Goal: Task Accomplishment & Management: Use online tool/utility

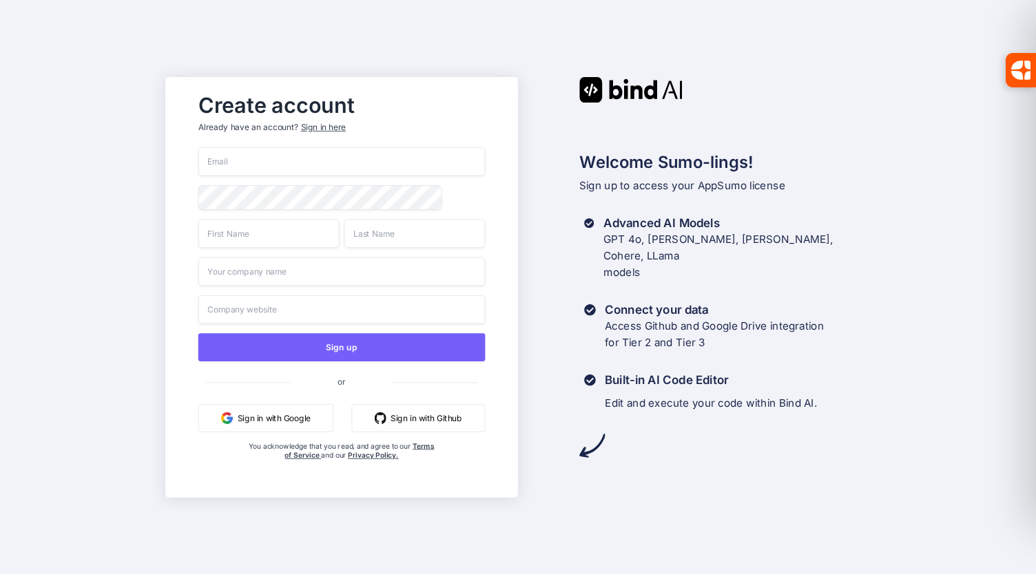
click at [271, 423] on button "Sign in with Google" at bounding box center [265, 418] width 135 height 28
click at [254, 167] on input "email" at bounding box center [341, 161] width 286 height 29
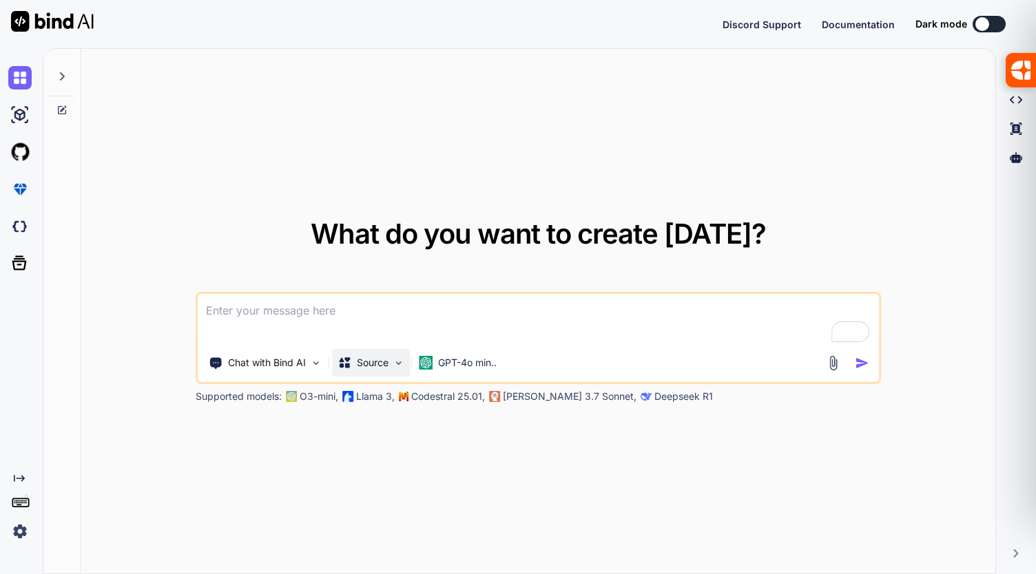
click at [399, 361] on img at bounding box center [399, 363] width 12 height 12
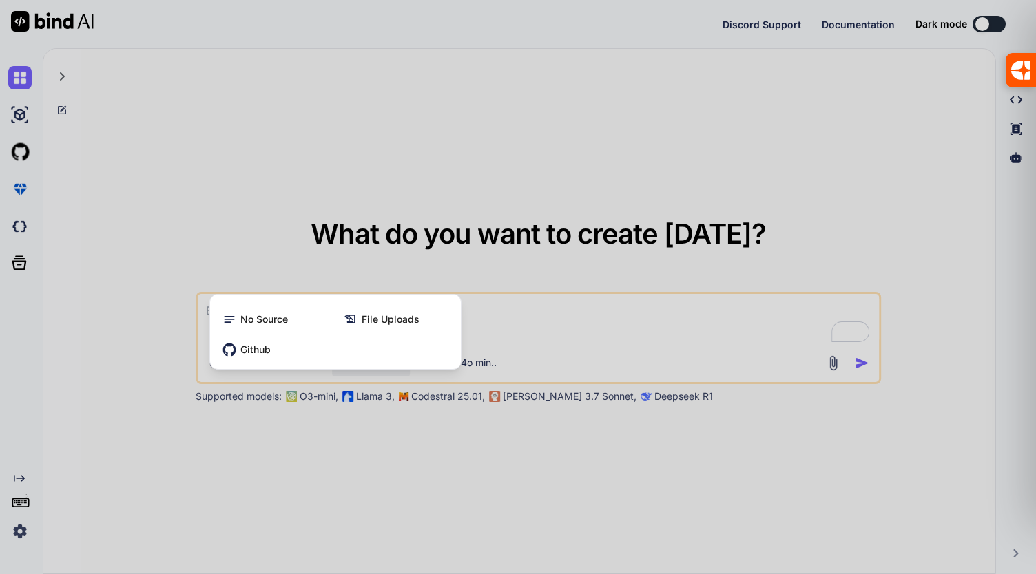
click at [498, 479] on div at bounding box center [518, 287] width 1036 height 574
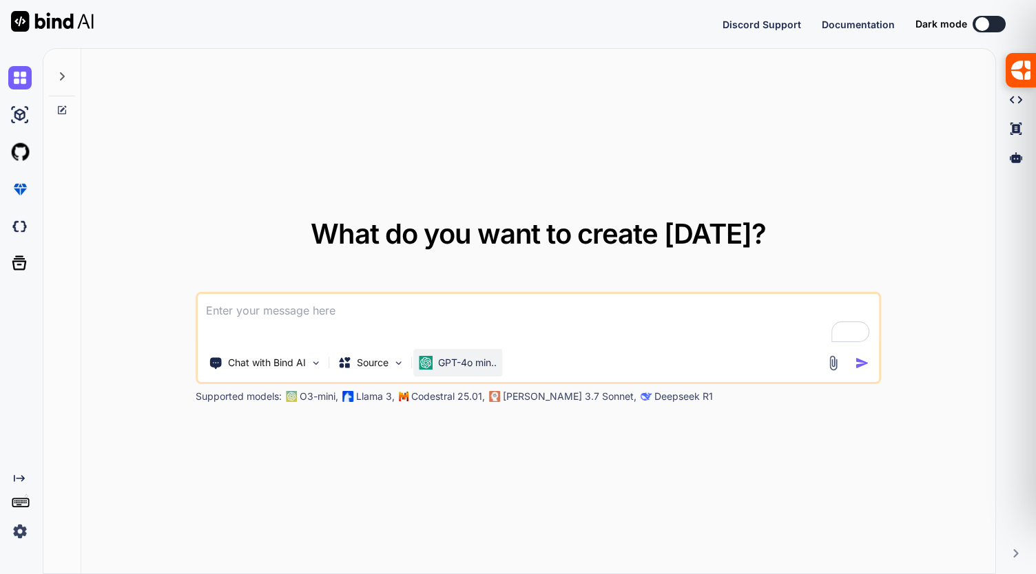
click at [465, 367] on p "GPT-4o min.." at bounding box center [467, 363] width 59 height 14
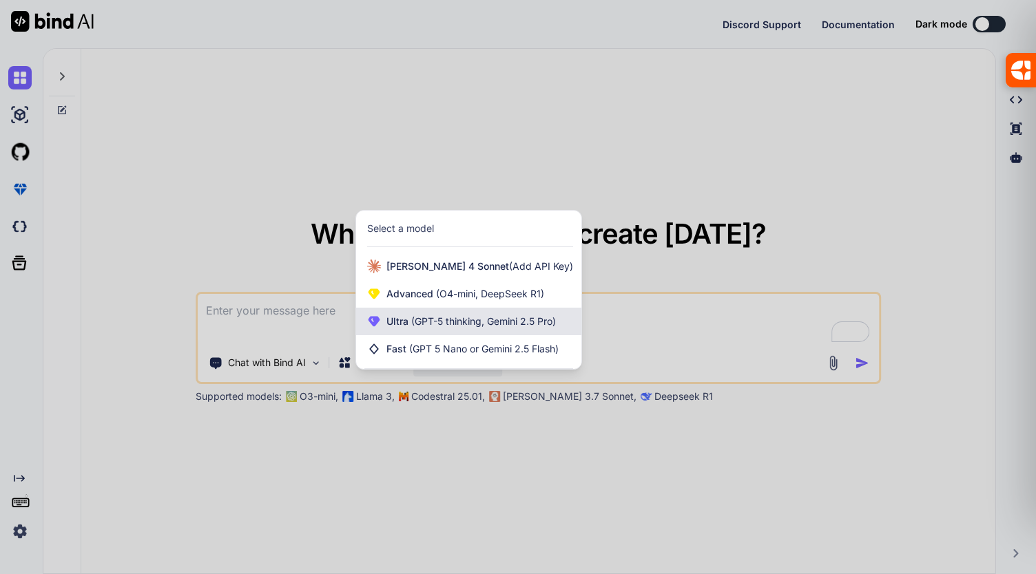
click at [479, 325] on span "(GPT-5 thinking, Gemini 2.5 Pro)" at bounding box center [481, 321] width 147 height 12
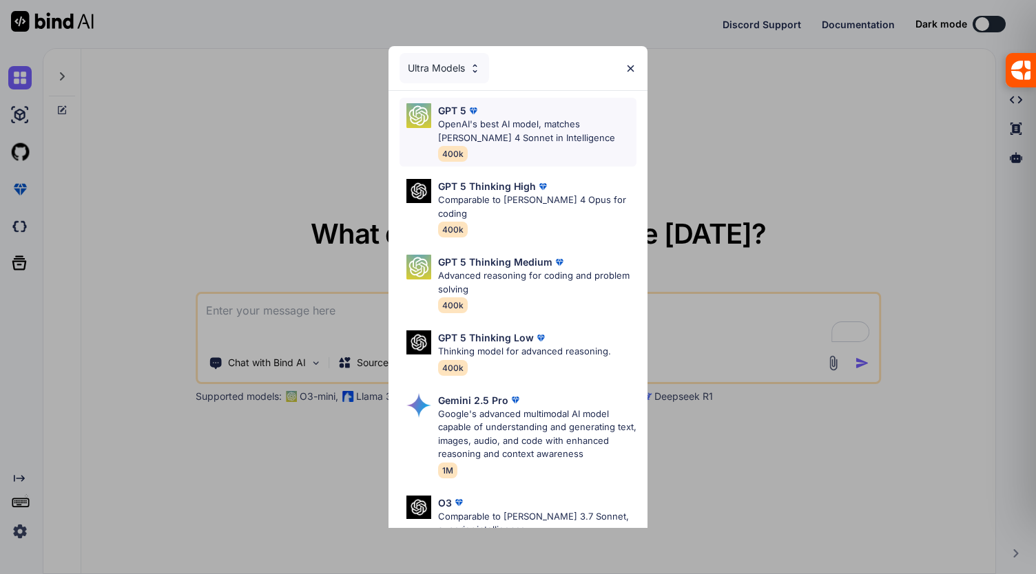
click at [503, 132] on p "OpenAI's best AI model, matches Claude 4 Sonnet in Intelligence" at bounding box center [537, 131] width 198 height 27
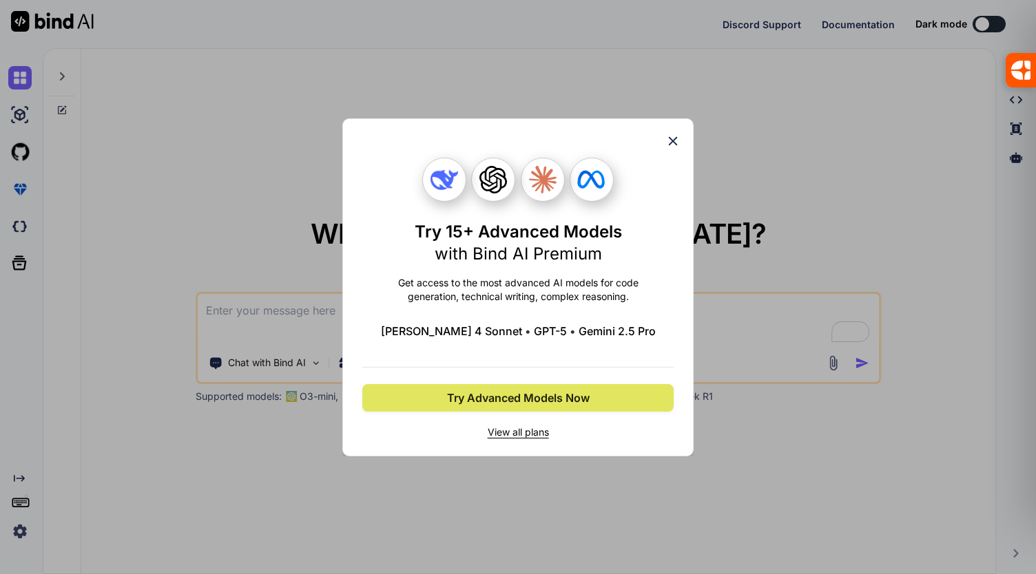
click at [569, 401] on span "Try Advanced Models Now" at bounding box center [518, 398] width 143 height 17
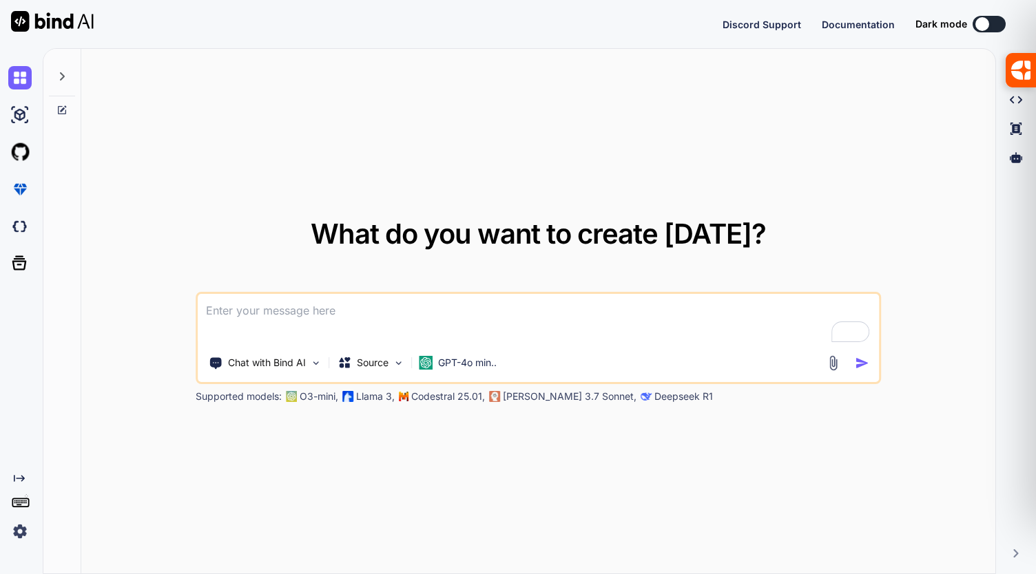
click at [65, 74] on icon at bounding box center [61, 76] width 11 height 11
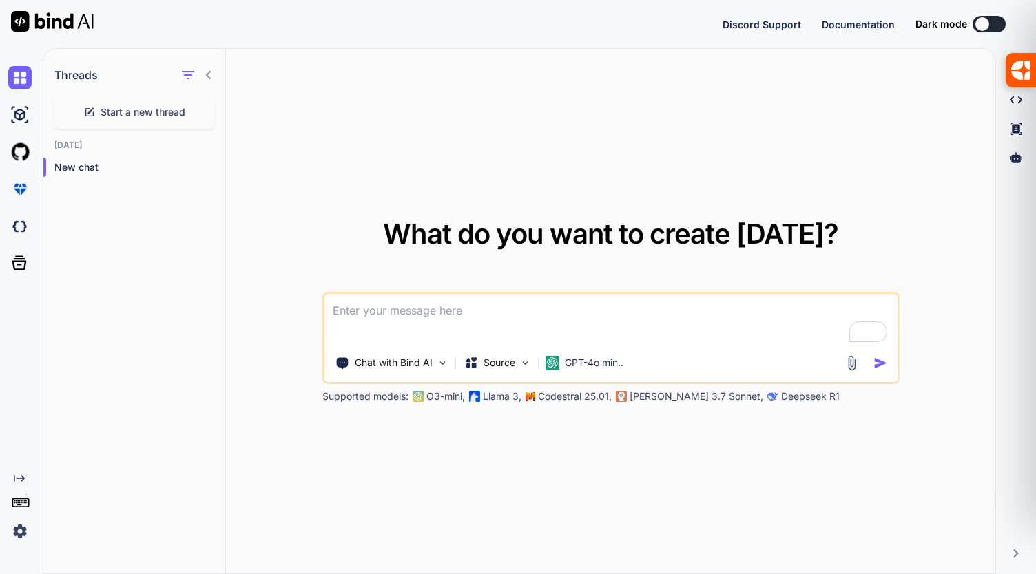
click at [208, 75] on icon at bounding box center [208, 75] width 11 height 11
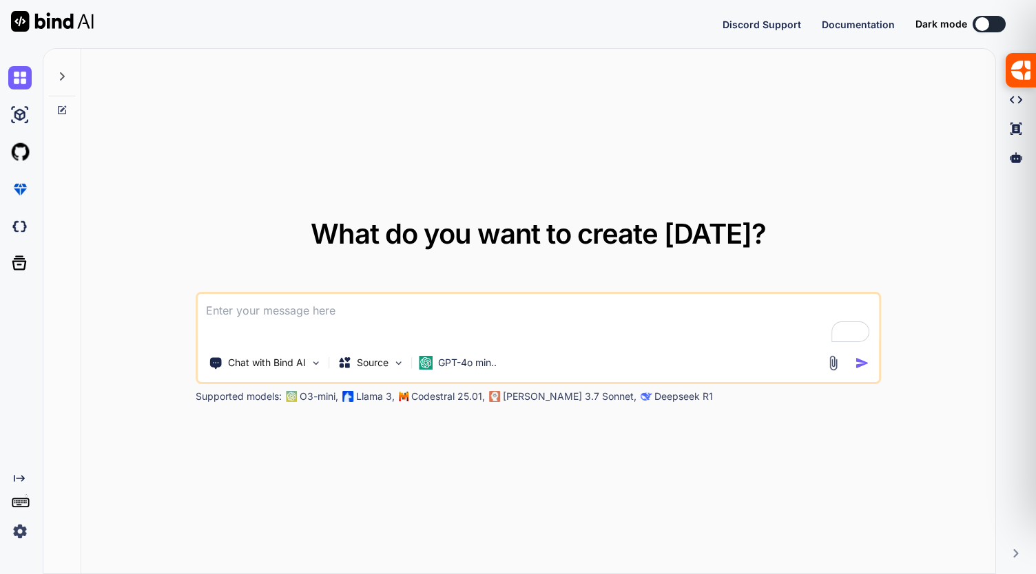
click at [62, 112] on icon at bounding box center [61, 110] width 11 height 11
click at [19, 116] on img at bounding box center [19, 114] width 23 height 23
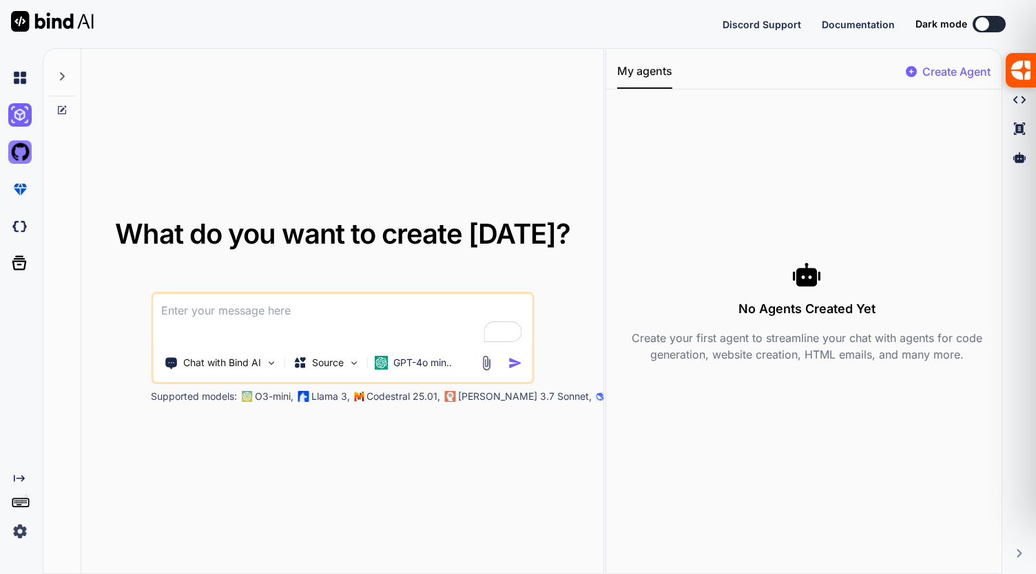
click at [23, 156] on img at bounding box center [19, 151] width 23 height 23
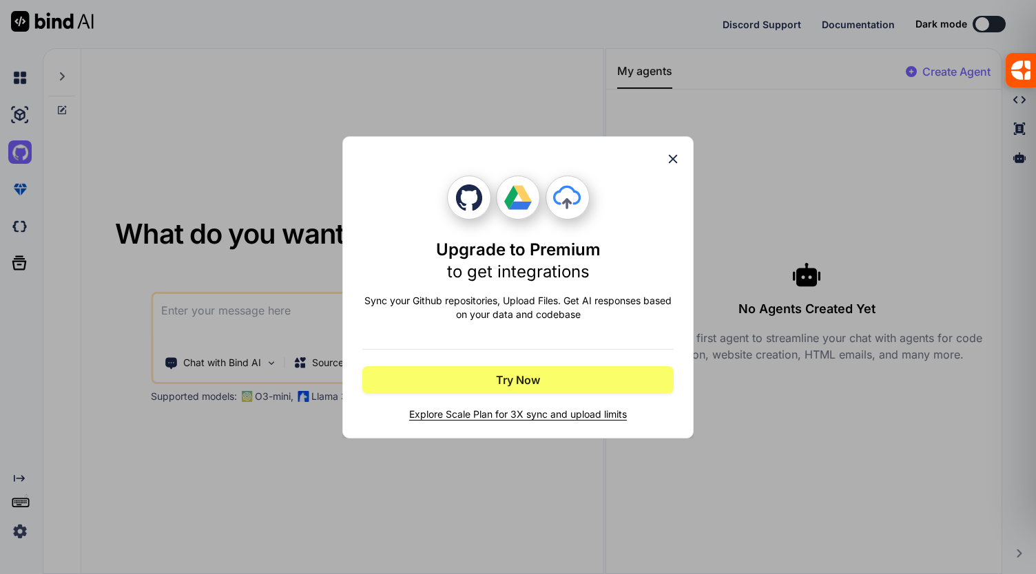
click at [676, 160] on icon at bounding box center [672, 158] width 15 height 15
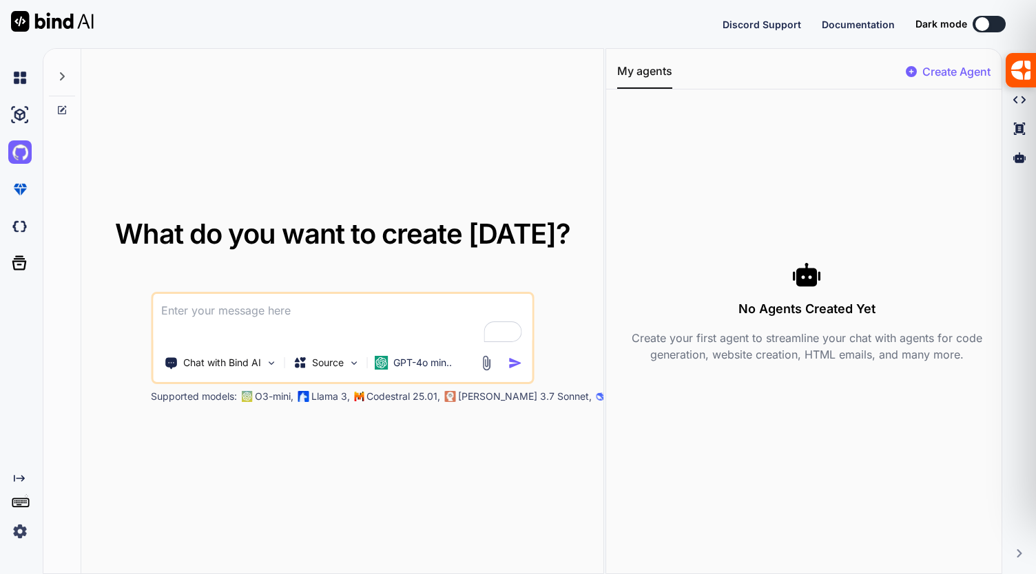
click at [18, 532] on img at bounding box center [19, 531] width 23 height 23
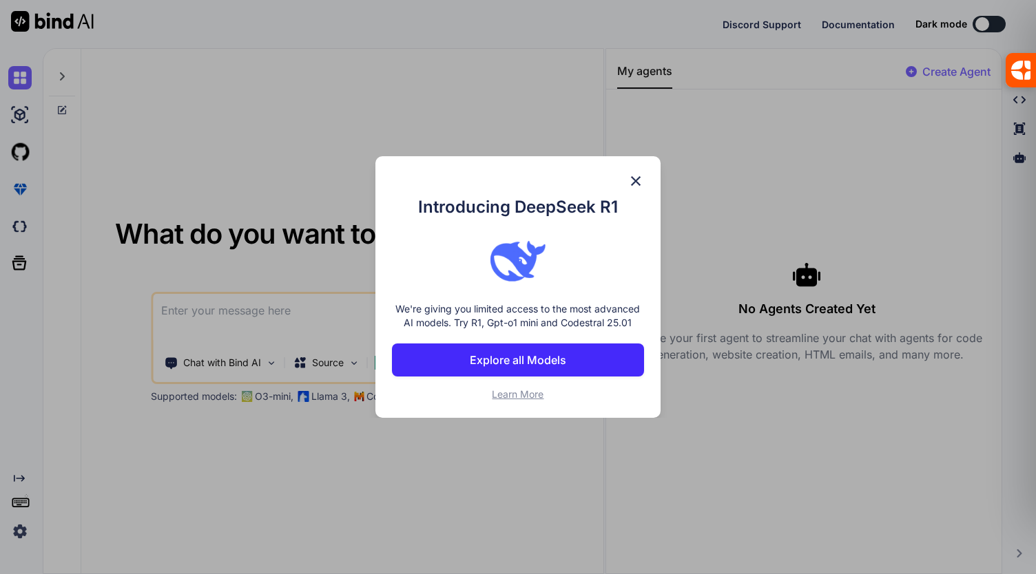
click at [637, 181] on img at bounding box center [635, 181] width 17 height 17
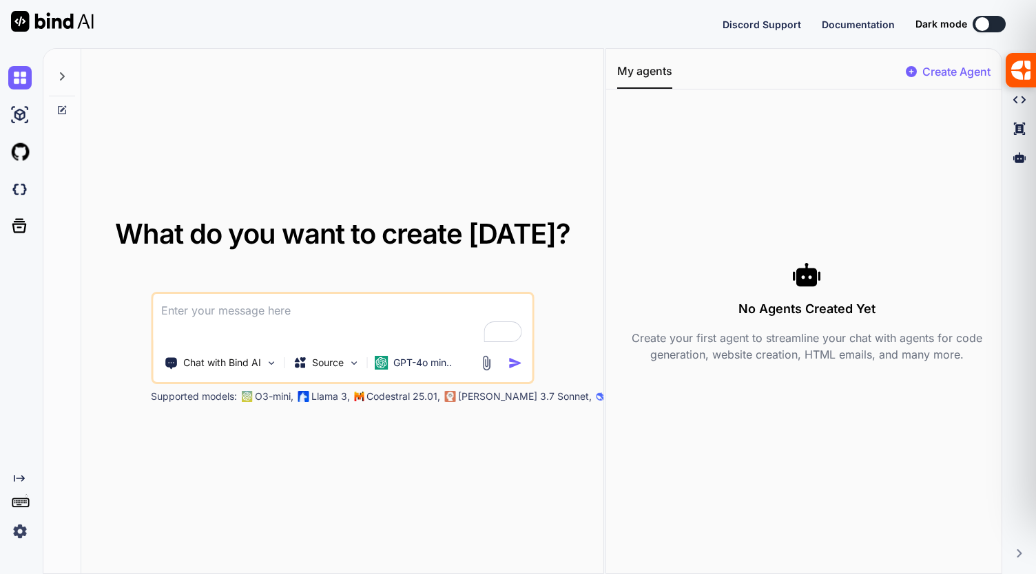
click at [19, 477] on icon "Created with Pixso." at bounding box center [19, 478] width 11 height 11
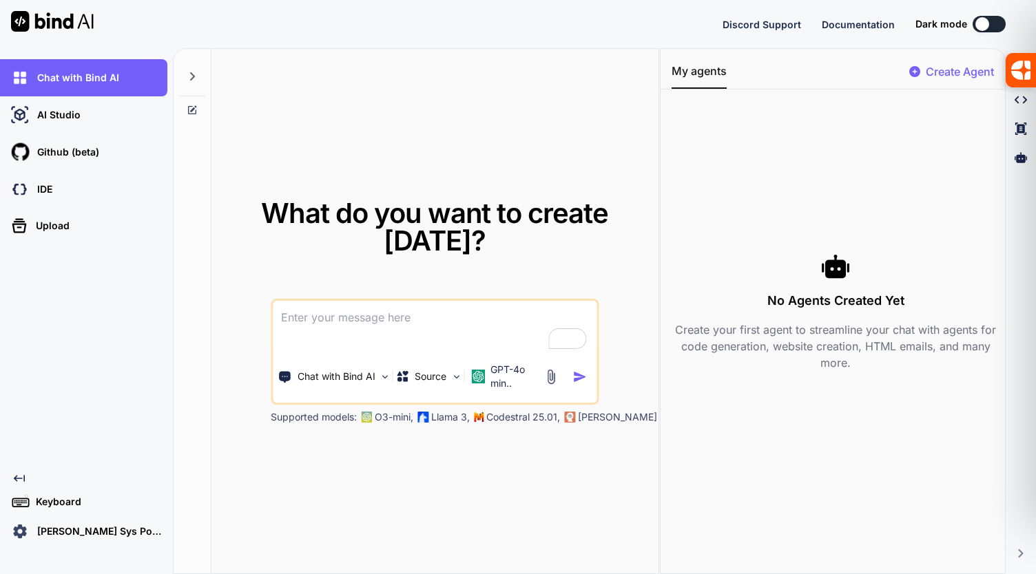
click at [103, 532] on p "Mahavir Sys Power Pvt Ltd" at bounding box center [100, 532] width 136 height 14
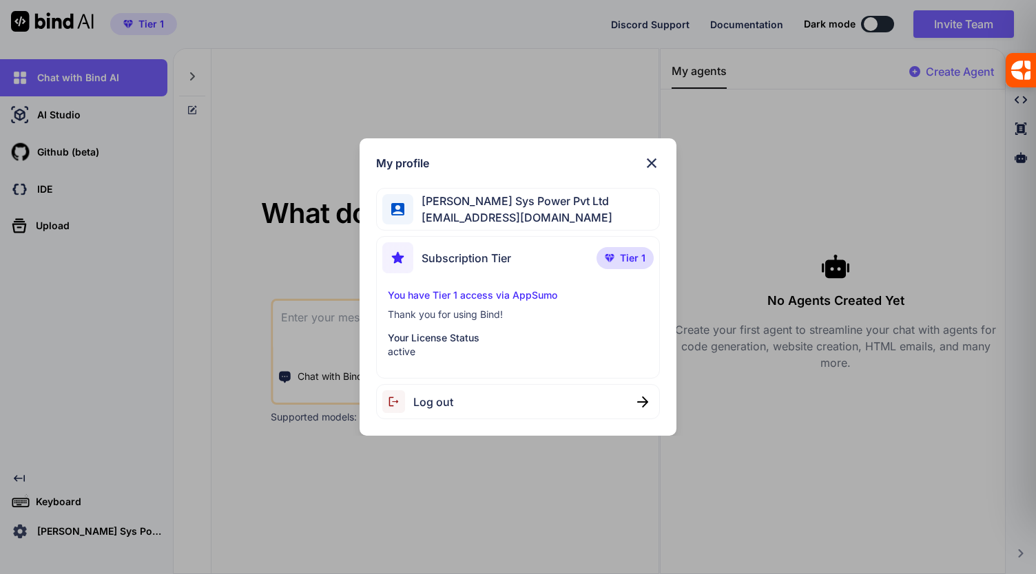
click at [623, 260] on span "Tier 1" at bounding box center [632, 258] width 25 height 14
click at [651, 158] on img at bounding box center [651, 163] width 17 height 17
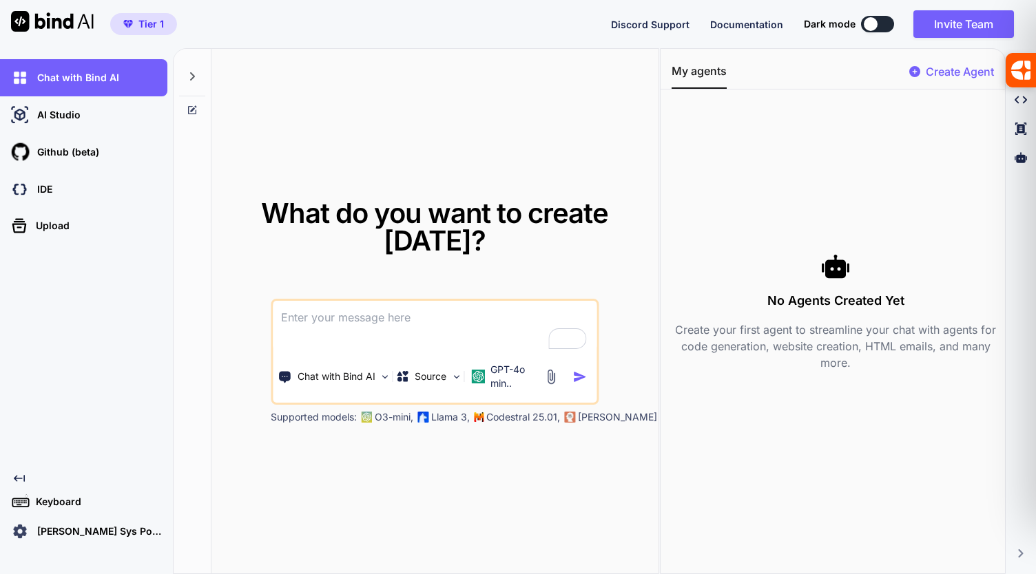
click at [19, 477] on icon "Created with Pixso." at bounding box center [19, 478] width 11 height 11
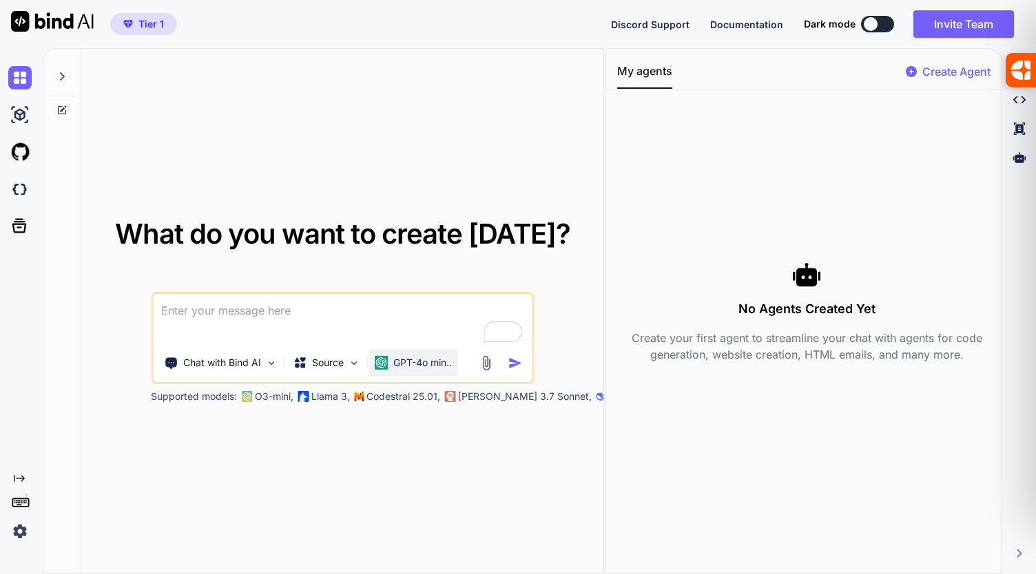
click at [399, 364] on p "GPT-4o min.." at bounding box center [422, 363] width 59 height 14
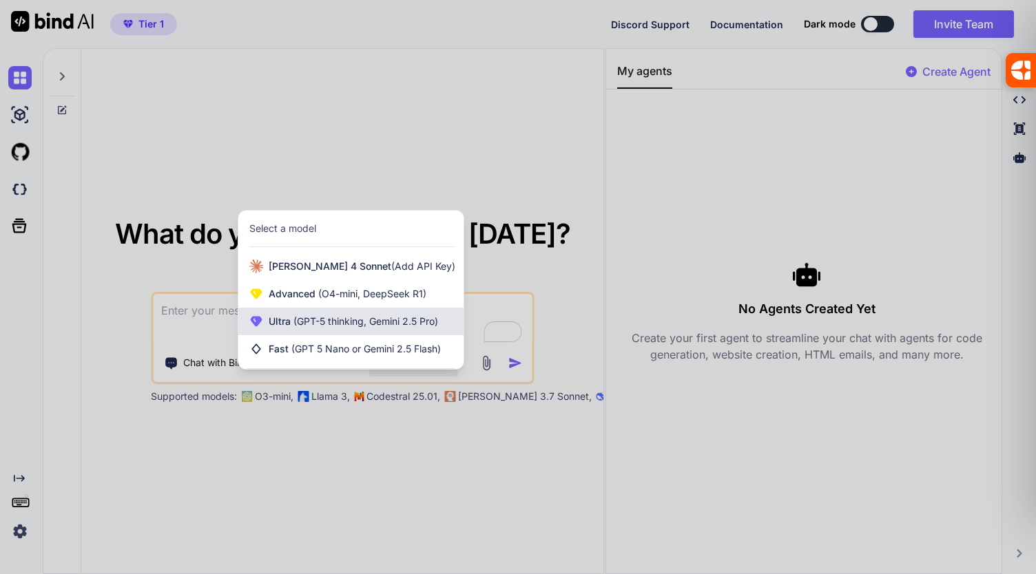
click at [387, 322] on span "(GPT-5 thinking, Gemini 2.5 Pro)" at bounding box center [364, 321] width 147 height 12
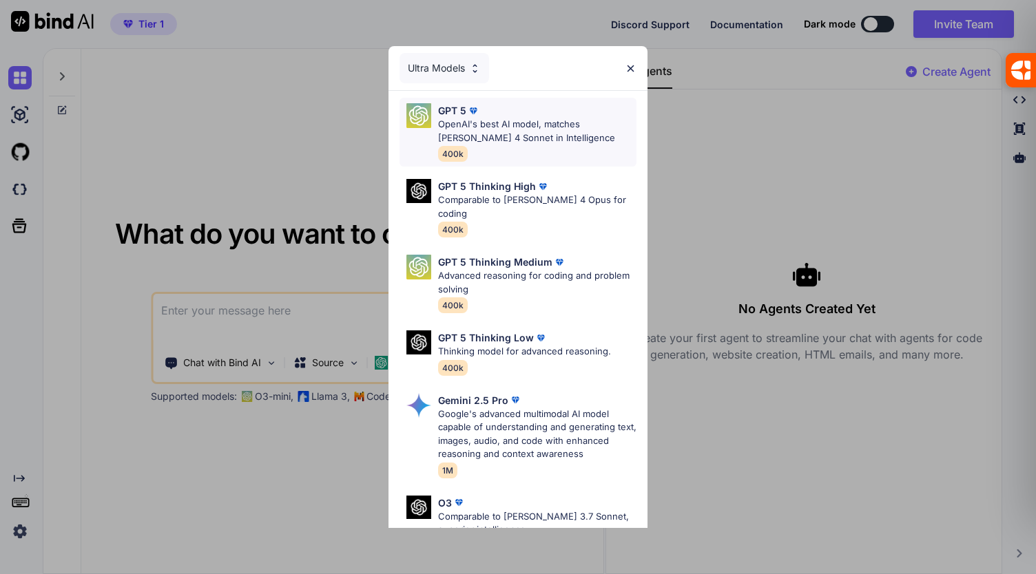
click at [506, 129] on p "OpenAI's best AI model, matches Claude 4 Sonnet in Intelligence" at bounding box center [537, 131] width 198 height 27
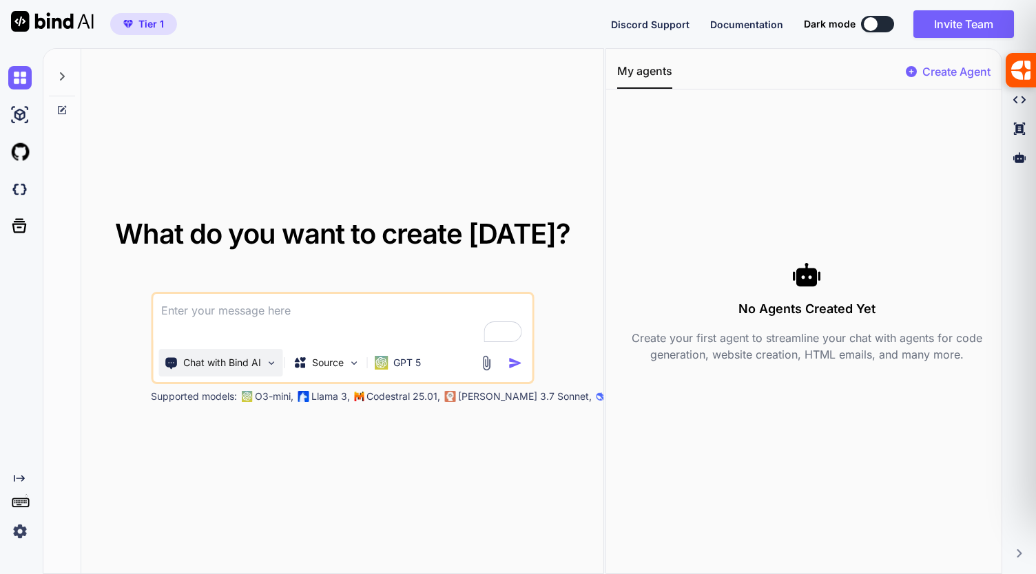
click at [273, 359] on img at bounding box center [271, 363] width 12 height 12
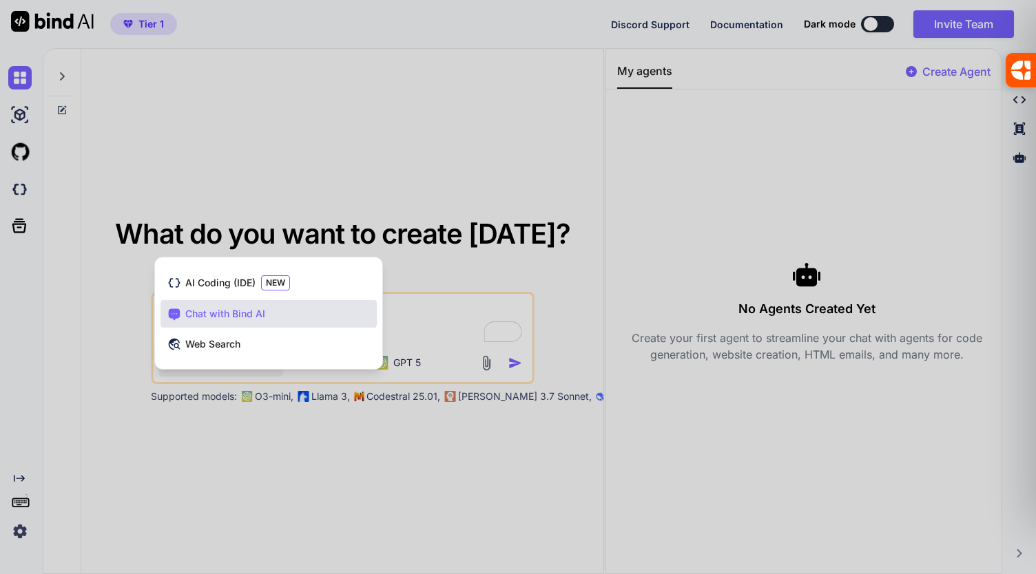
click at [281, 315] on div "Chat with Bind AI" at bounding box center [268, 314] width 216 height 28
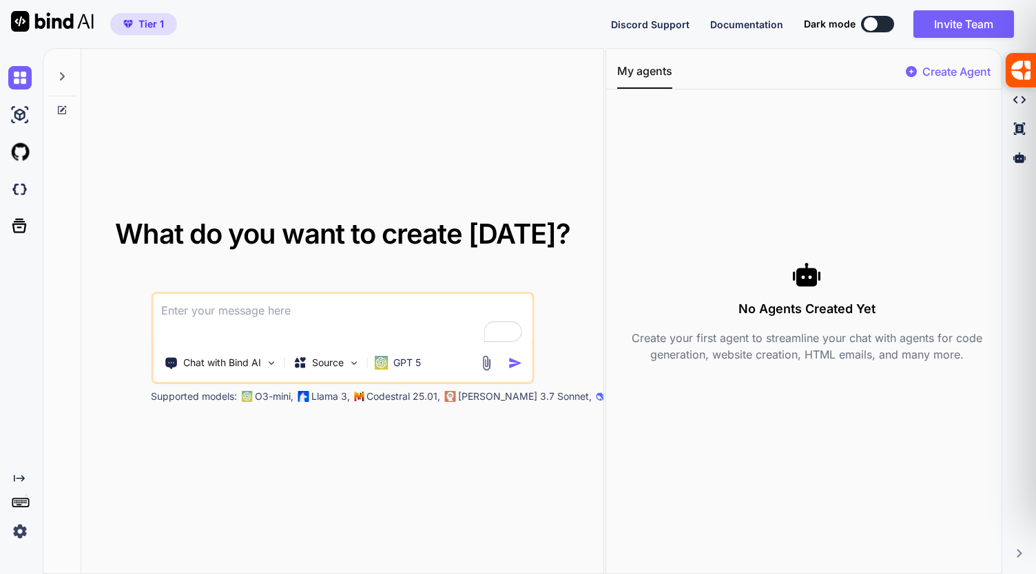
click at [21, 480] on icon "Created with Pixso." at bounding box center [19, 478] width 11 height 11
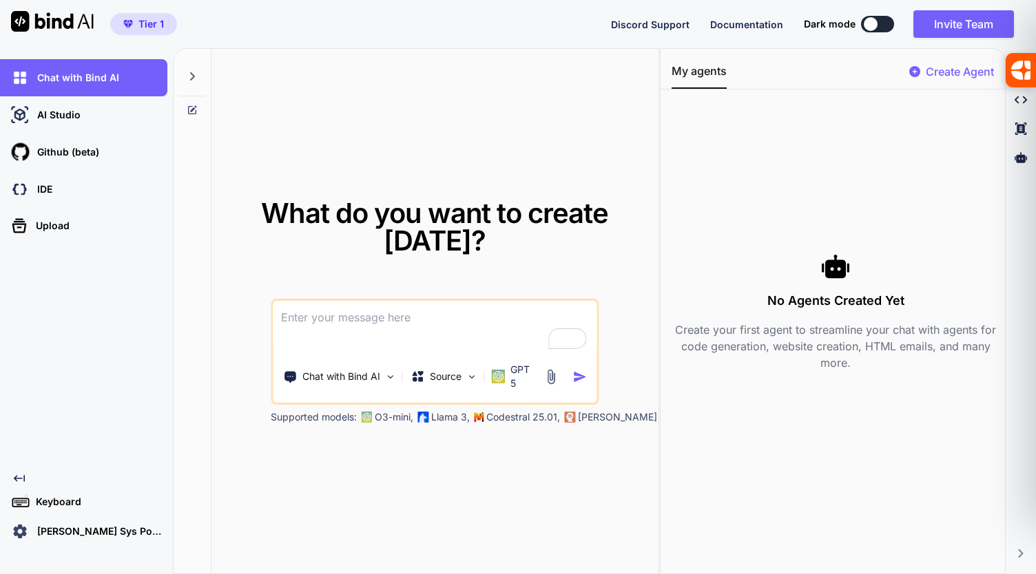
click at [61, 505] on p "Keyboard" at bounding box center [55, 502] width 51 height 14
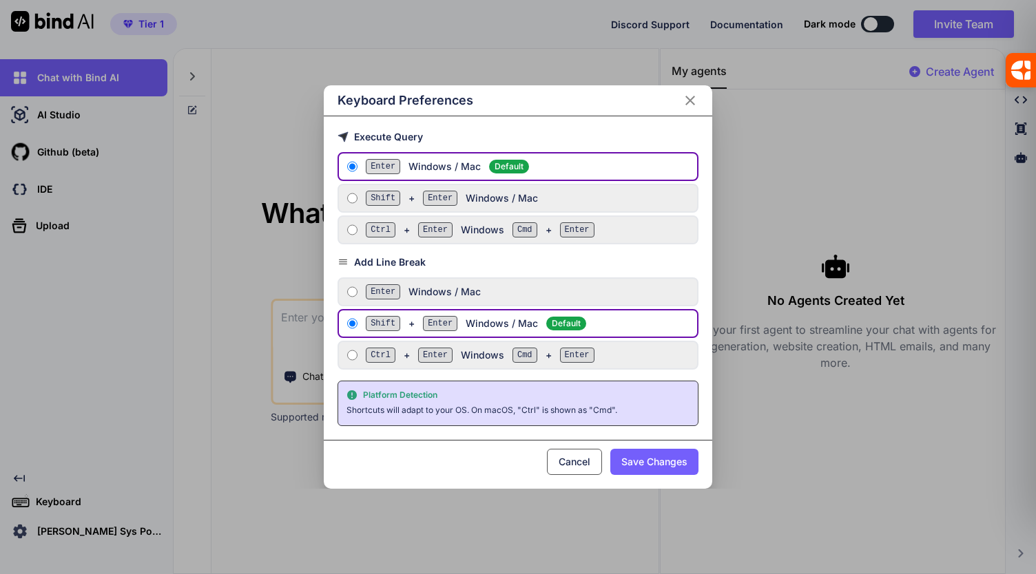
click at [568, 461] on button "Cancel" at bounding box center [574, 462] width 55 height 26
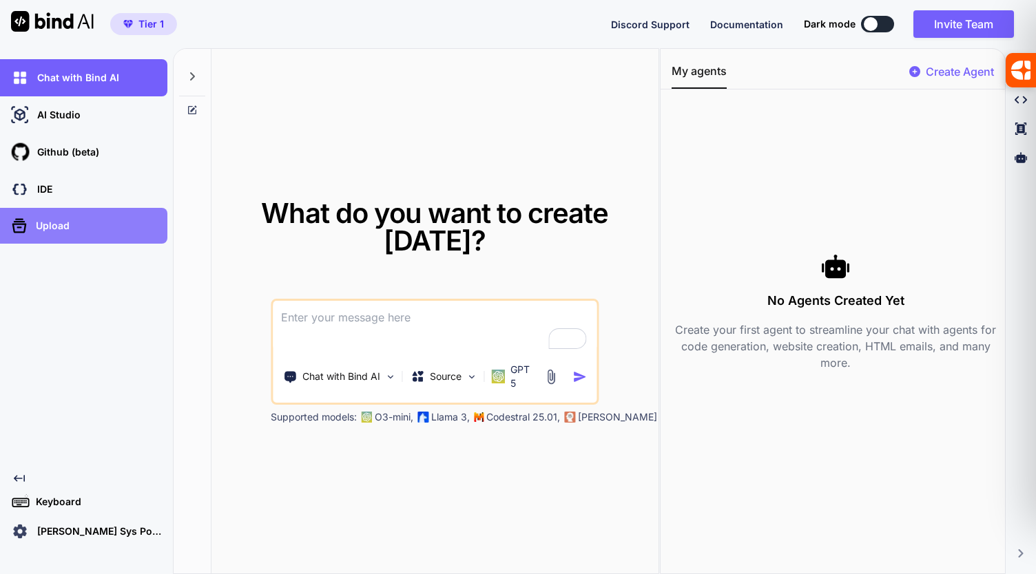
click at [54, 233] on div "Upload" at bounding box center [87, 226] width 159 height 22
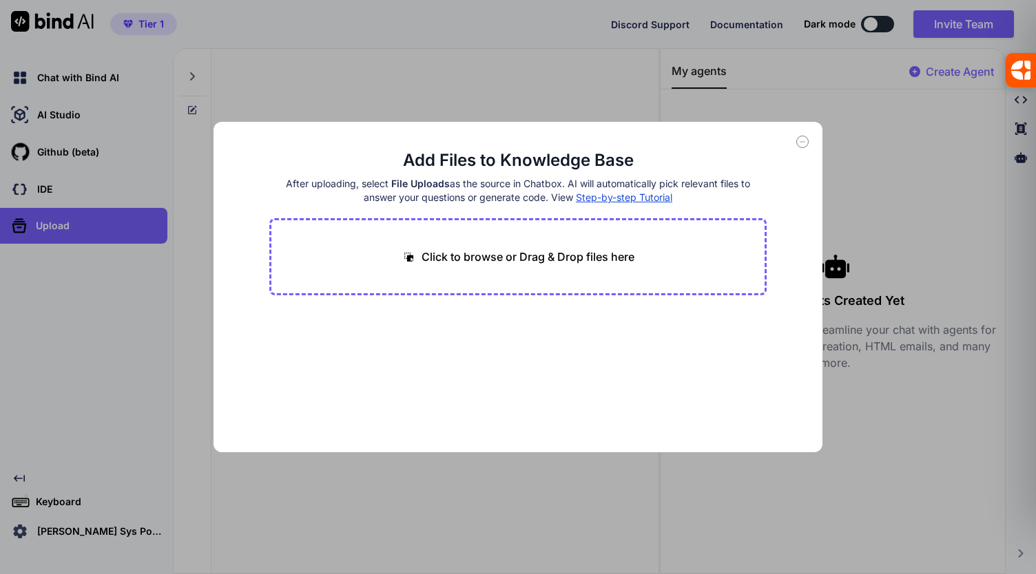
click at [618, 94] on div "Add Files to Knowledge Base After uploading, select File Uploads as the source …" at bounding box center [518, 287] width 1036 height 574
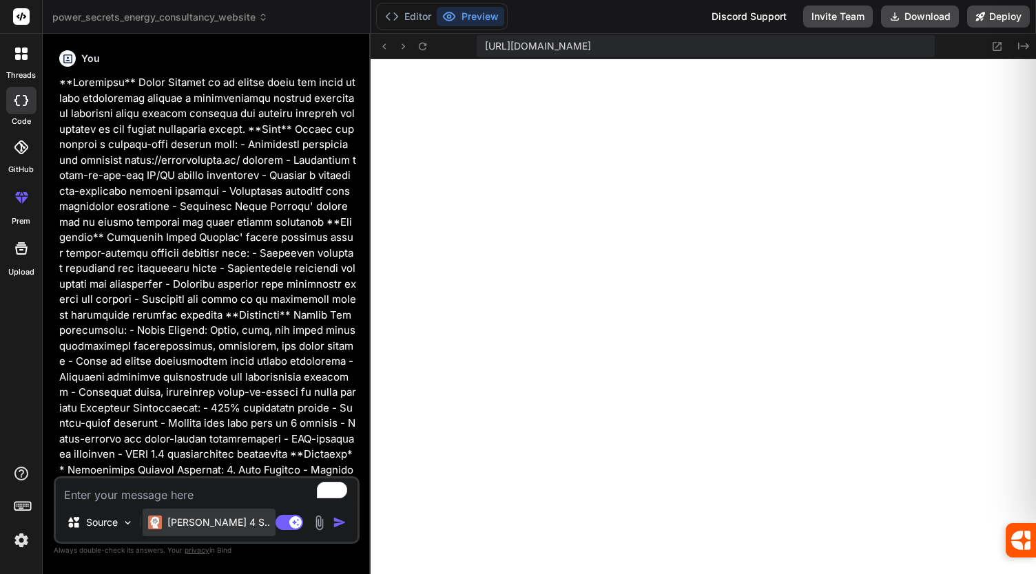
scroll to position [1786, 0]
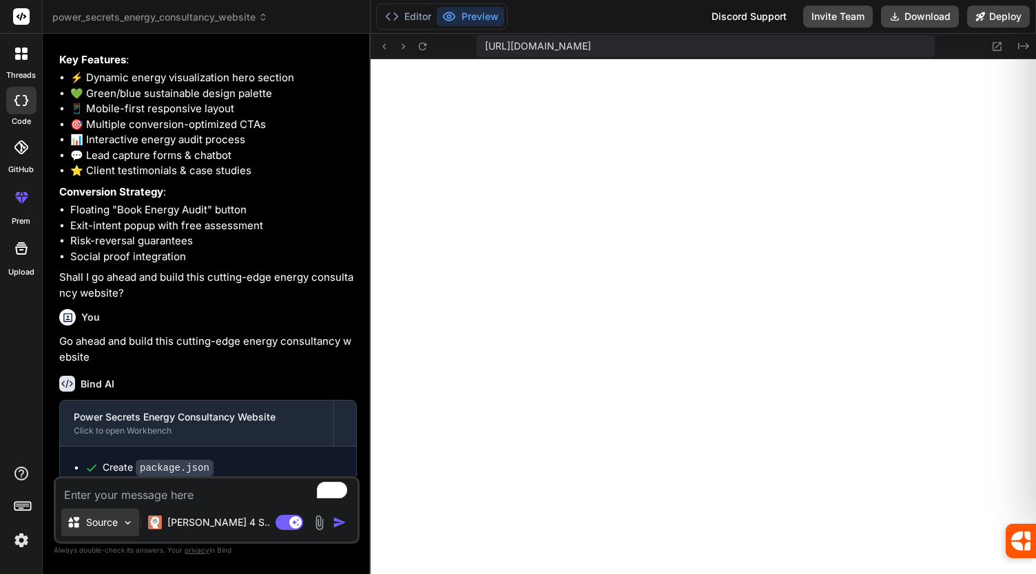
click at [130, 523] on img at bounding box center [128, 523] width 12 height 12
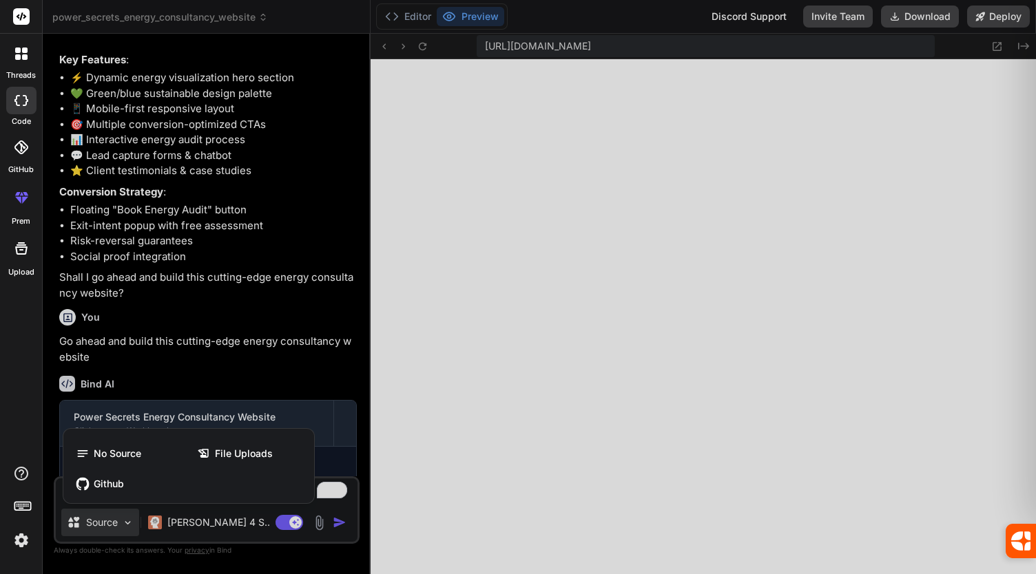
click at [130, 523] on div at bounding box center [518, 287] width 1036 height 574
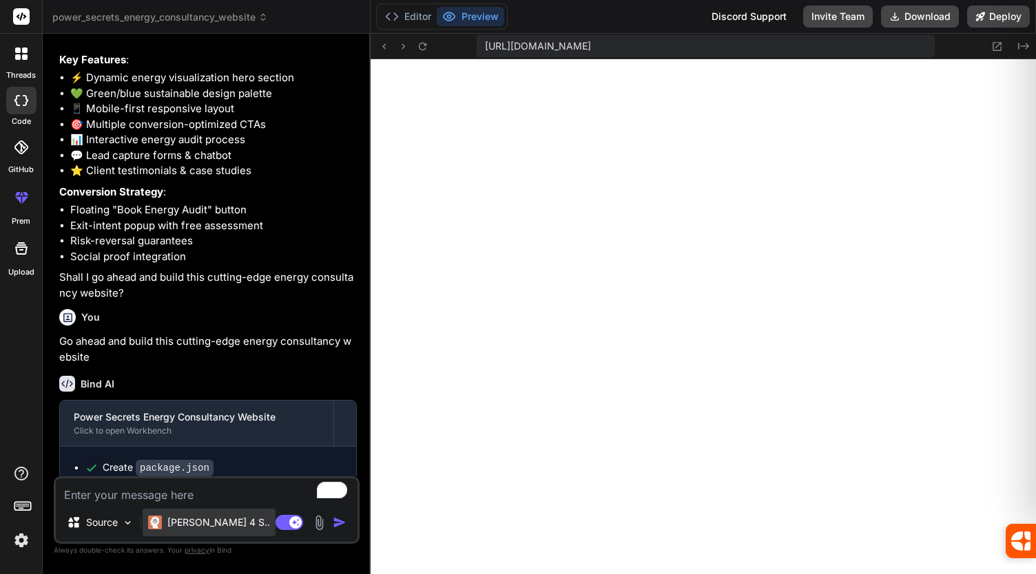
click at [185, 525] on p "[PERSON_NAME] 4 S.." at bounding box center [218, 523] width 103 height 14
type textarea "x"
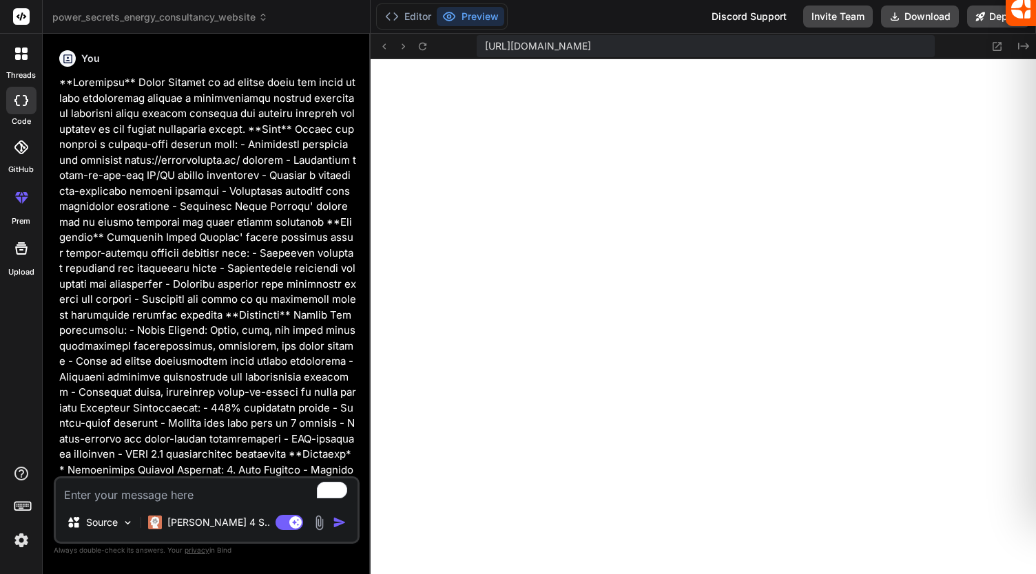
scroll to position [488, 0]
